Goal: Information Seeking & Learning: Find specific fact

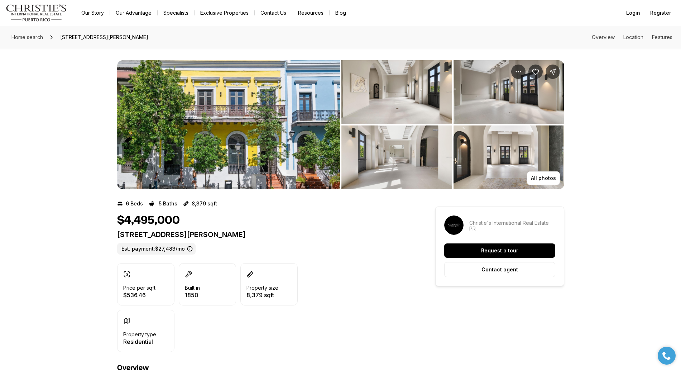
drag, startPoint x: 269, startPoint y: 137, endPoint x: 268, endPoint y: 140, distance: 3.9
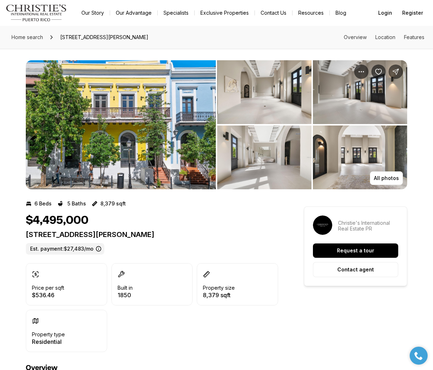
click at [129, 233] on p "[STREET_ADDRESS][PERSON_NAME]" at bounding box center [152, 234] width 252 height 9
copy p "[STREET_ADDRESS][PERSON_NAME]"
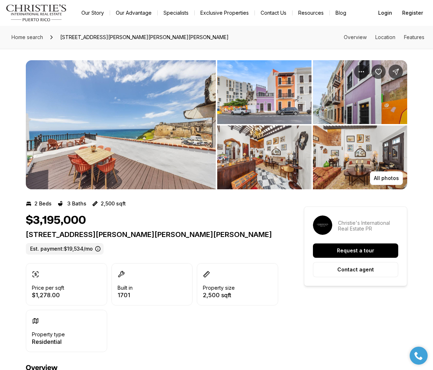
click at [148, 233] on p "[STREET_ADDRESS][PERSON_NAME][PERSON_NAME][PERSON_NAME]" at bounding box center [152, 234] width 252 height 9
copy p "422 Norzagaray St CALLE NORZAGARAY SAN JUAN PR, 00901"
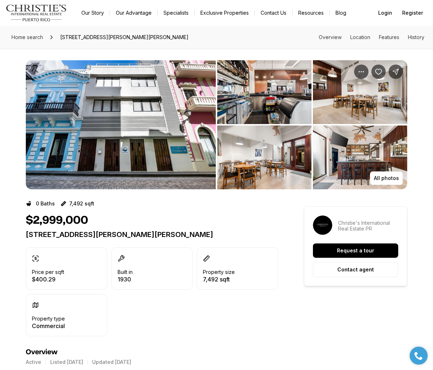
click at [99, 232] on p "[STREET_ADDRESS][PERSON_NAME][PERSON_NAME]" at bounding box center [152, 234] width 252 height 9
click at [99, 232] on p "157 CALLE LUNA SAN JUAN PR, 00901" at bounding box center [152, 234] width 252 height 9
copy div "157 CALLE LUNA SAN JUAN PR, 00901"
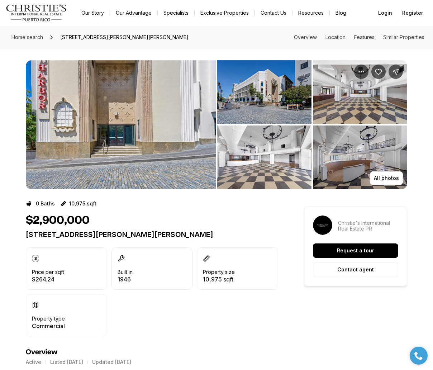
click at [133, 233] on p "201-202 TIZOL ST SAN JUAN PR, 00901" at bounding box center [152, 234] width 252 height 9
copy div "201-202 TIZOL ST SAN JUAN PR, 00901"
